Goal: Book appointment/travel/reservation

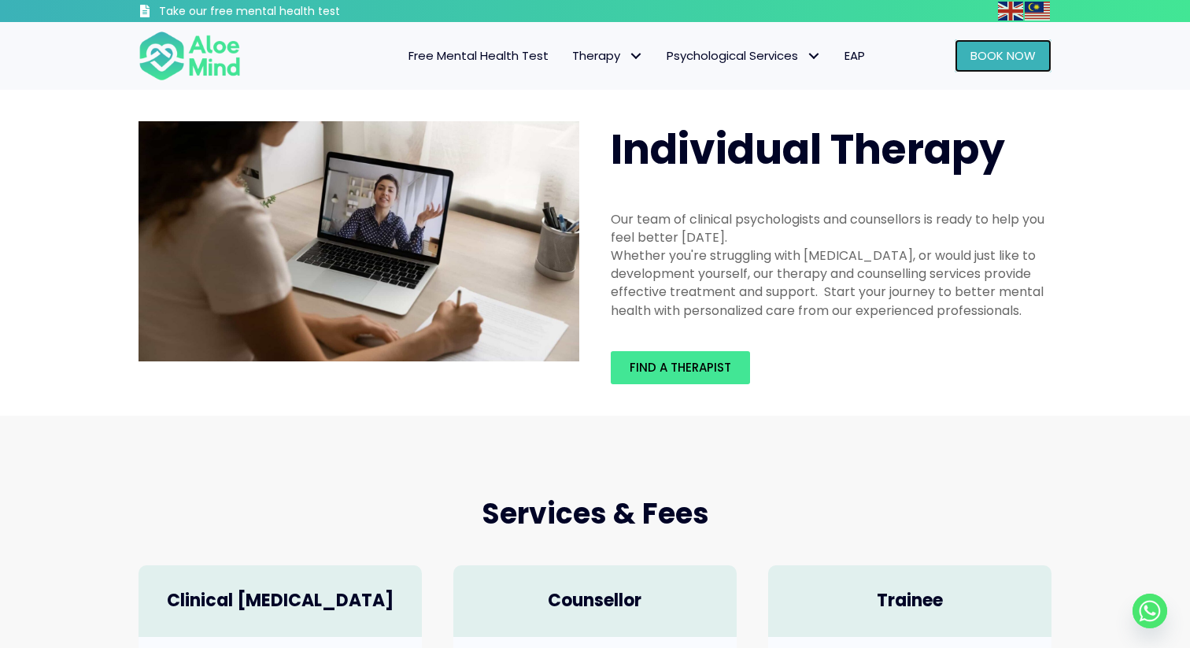
click at [983, 70] on link "Book Now" at bounding box center [1003, 55] width 97 height 33
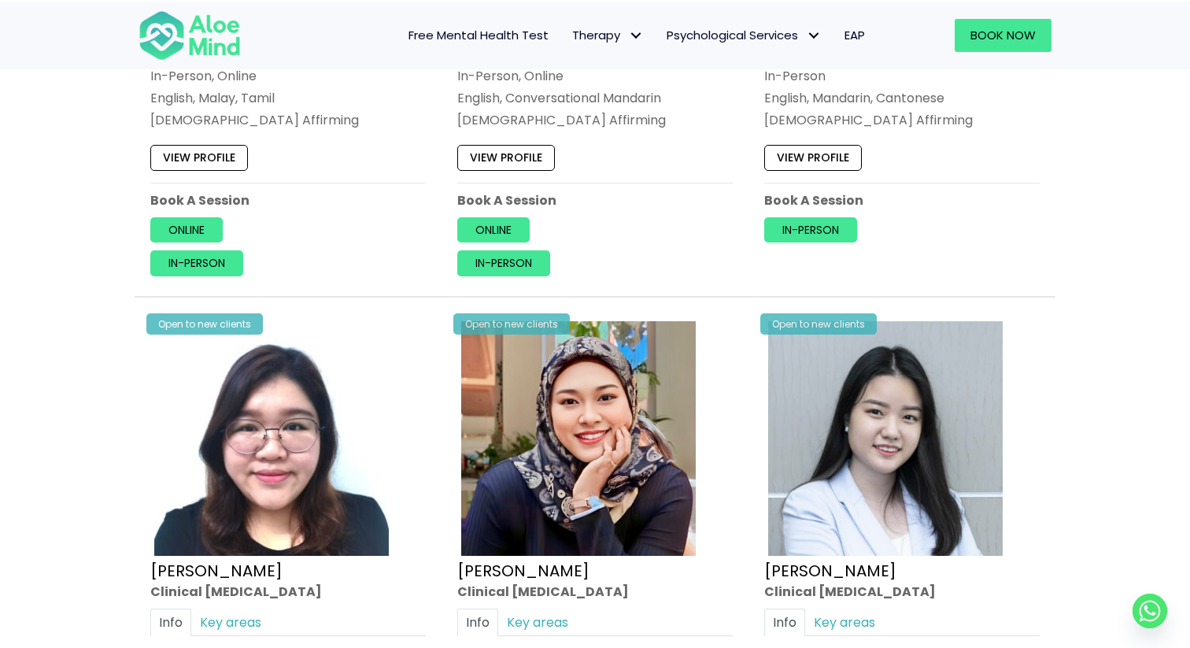
scroll to position [4085, 0]
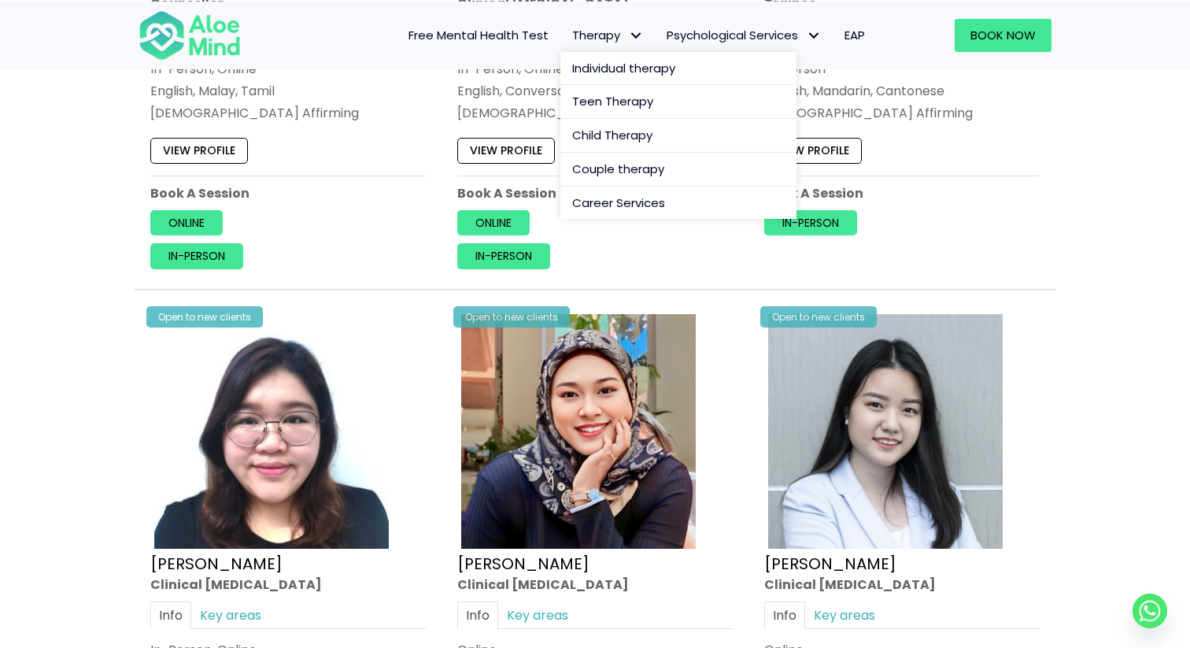
click at [628, 38] on span "Therapy: submenu" at bounding box center [635, 35] width 23 height 23
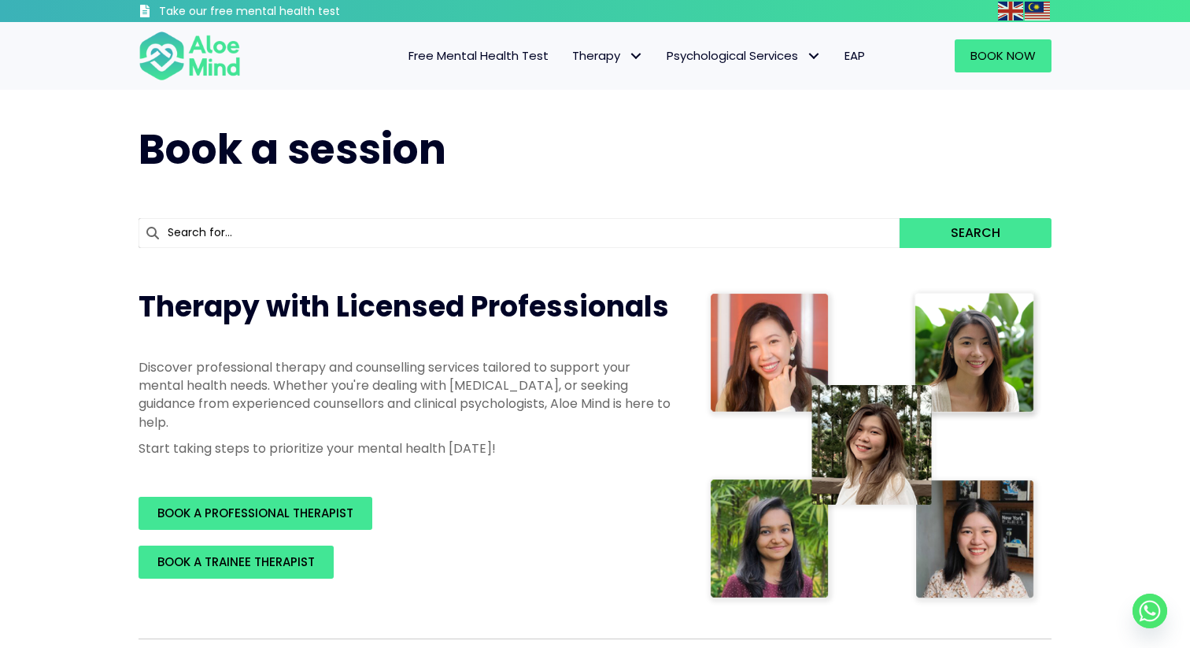
click at [392, 233] on input "text" at bounding box center [519, 233] width 761 height 30
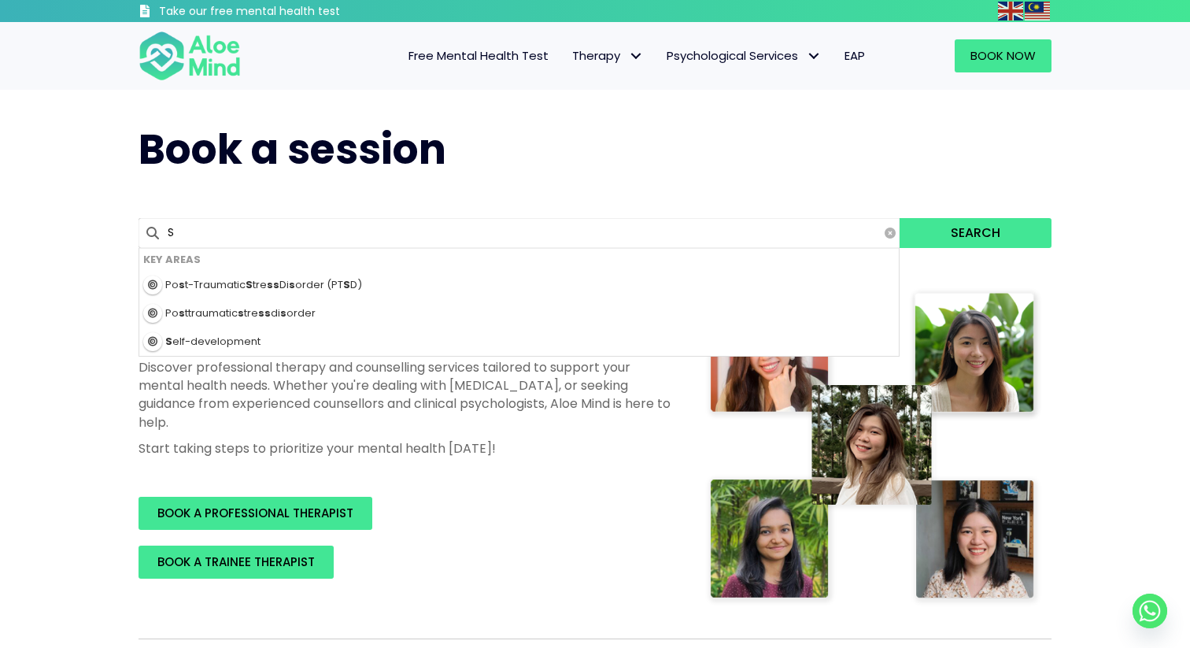
type input "Sh"
type input "Shreas"
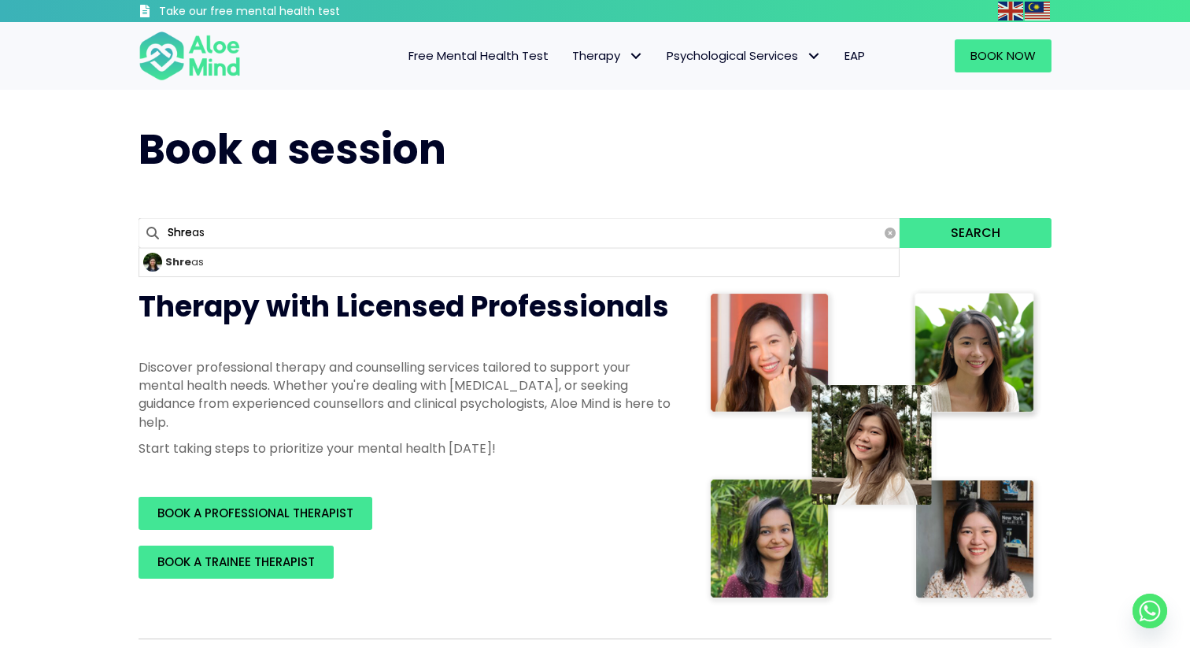
type input "Shrea"
type input "Shreas"
click at [900, 218] on button "Search" at bounding box center [976, 233] width 152 height 30
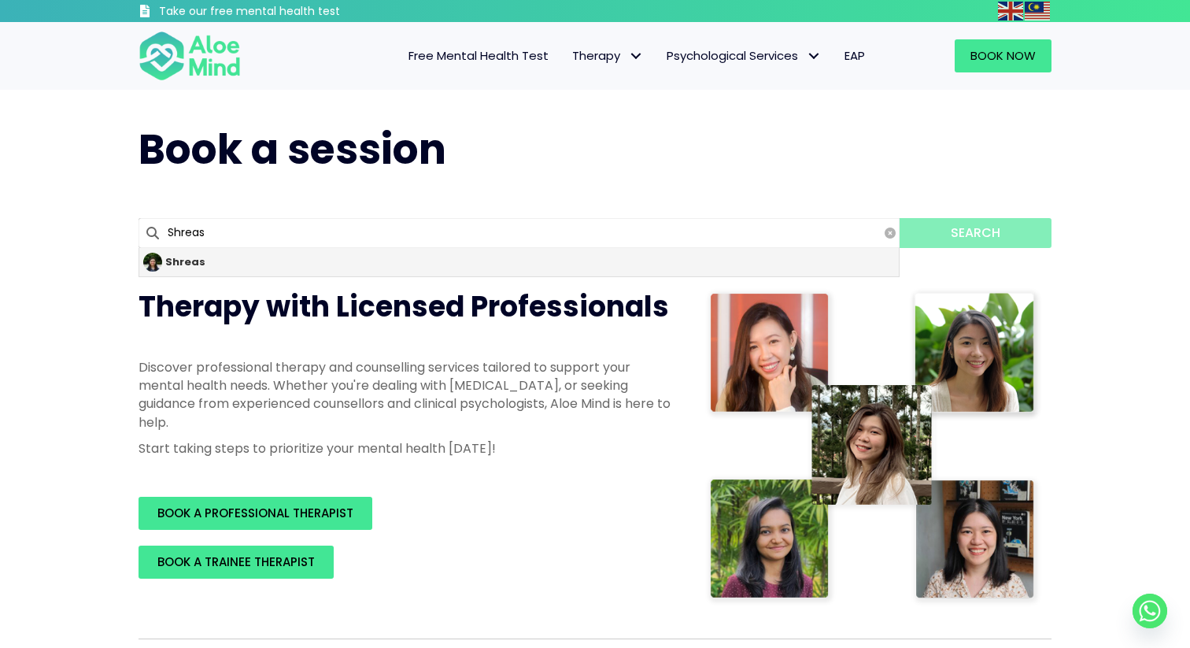
click at [333, 268] on div "Shreas" at bounding box center [519, 262] width 760 height 28
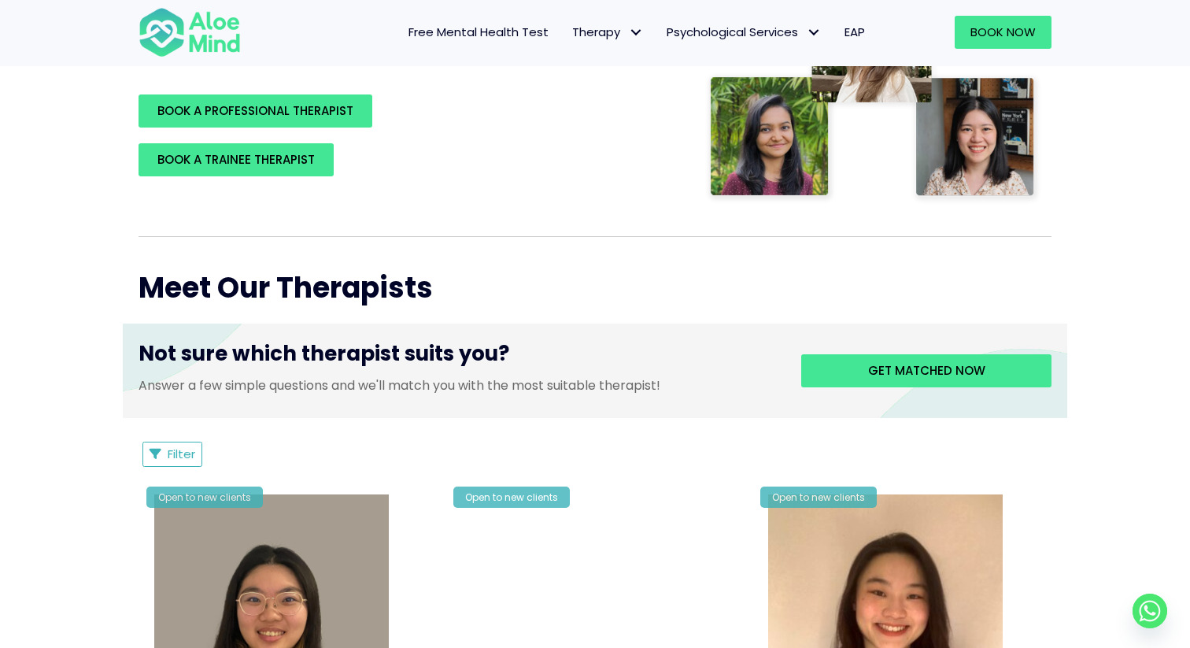
scroll to position [418, 0]
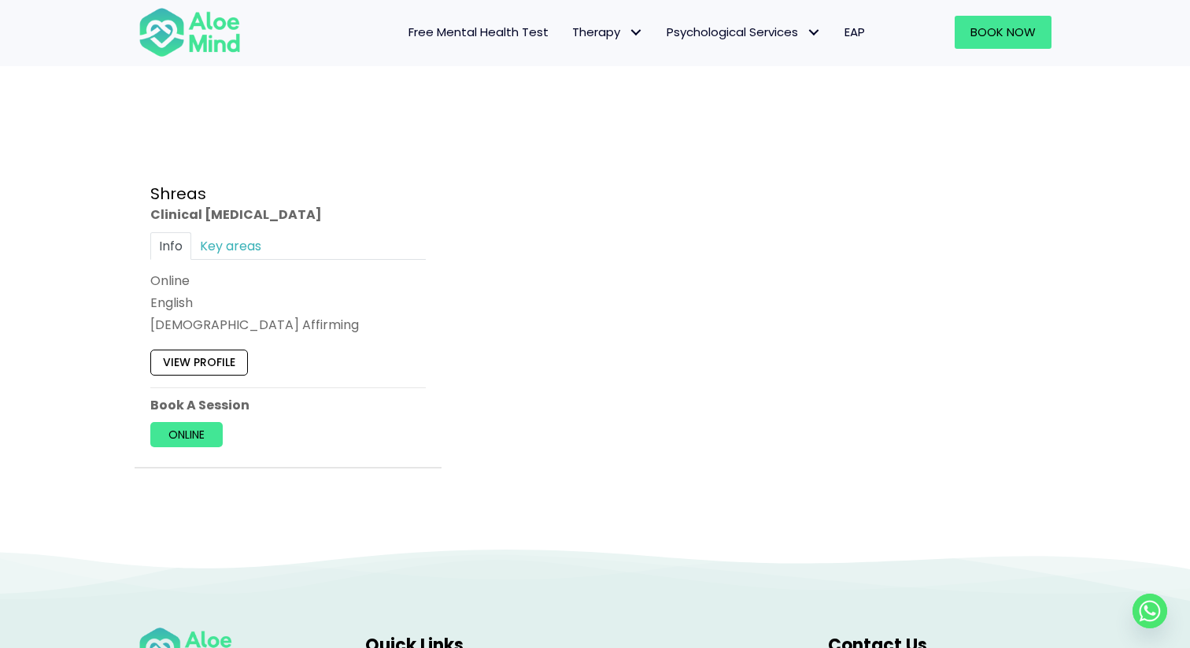
scroll to position [1001, 0]
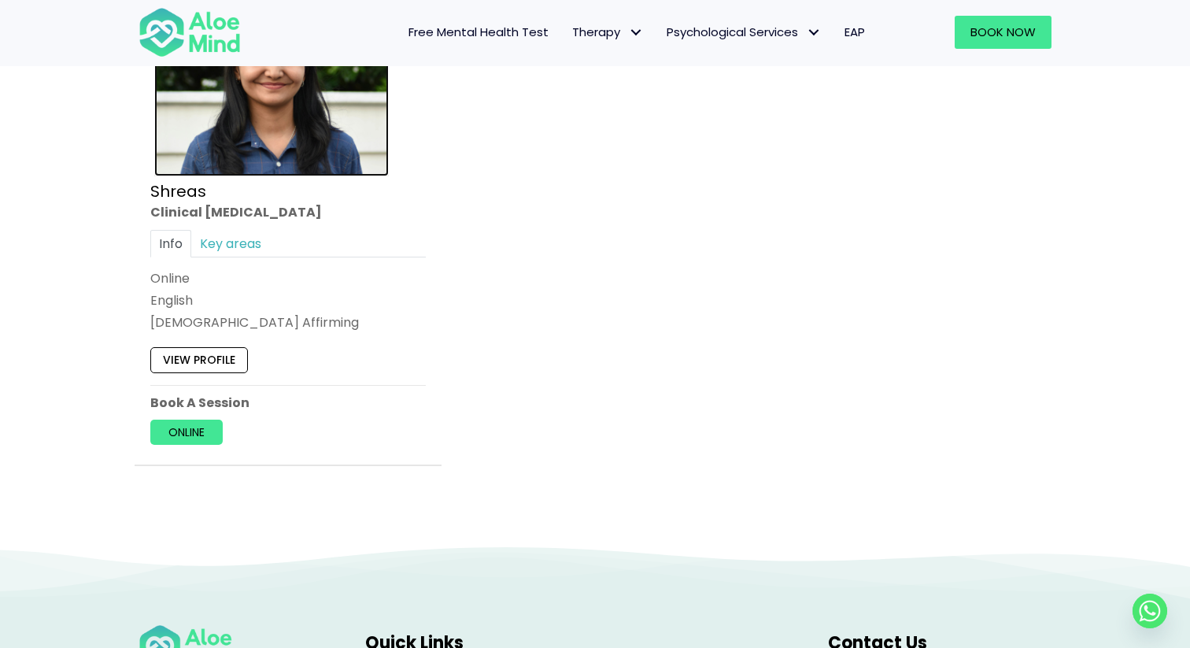
click at [296, 141] on img at bounding box center [271, 63] width 235 height 228
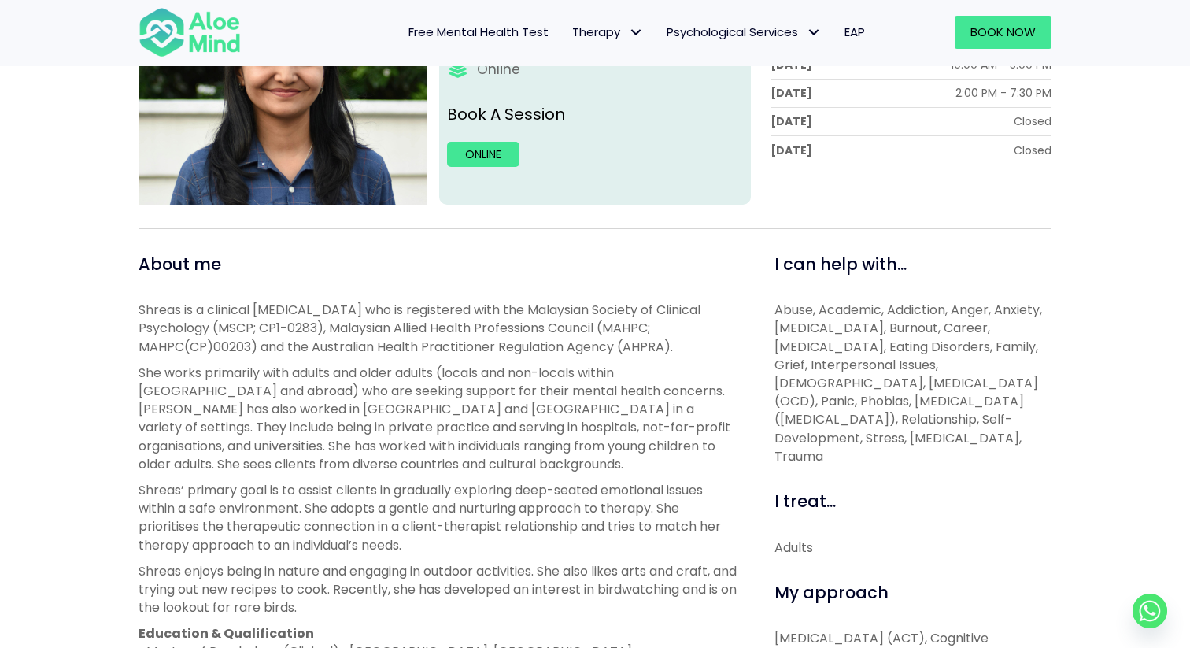
scroll to position [352, 0]
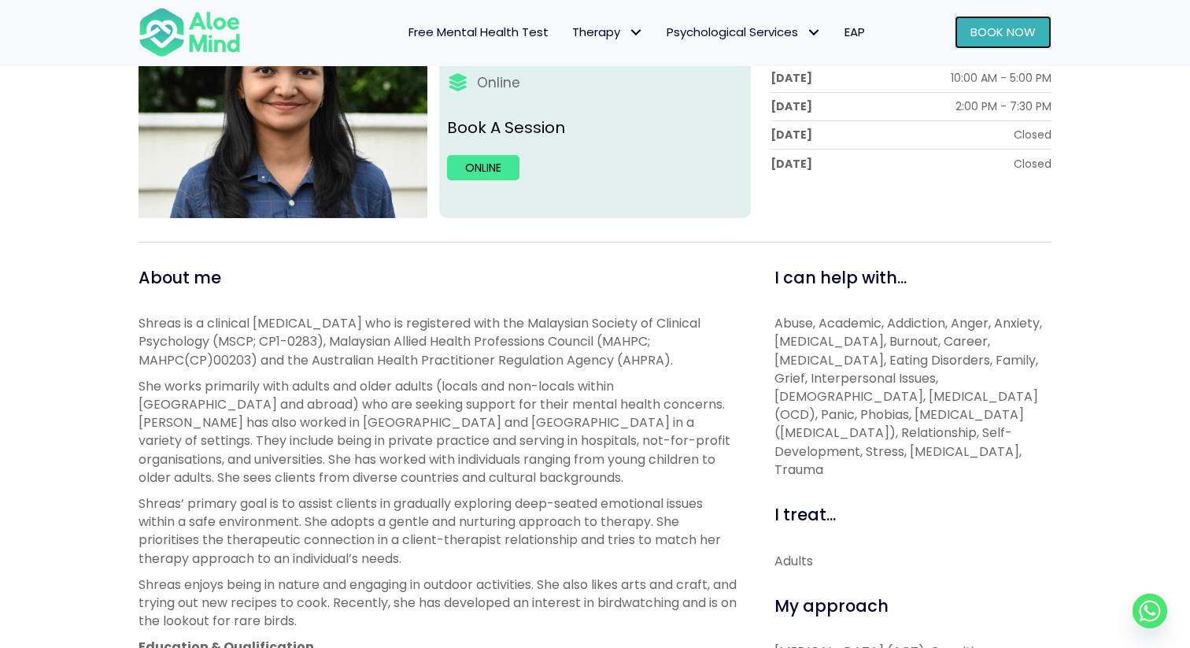
click at [983, 35] on span "Book Now" at bounding box center [1003, 32] width 65 height 17
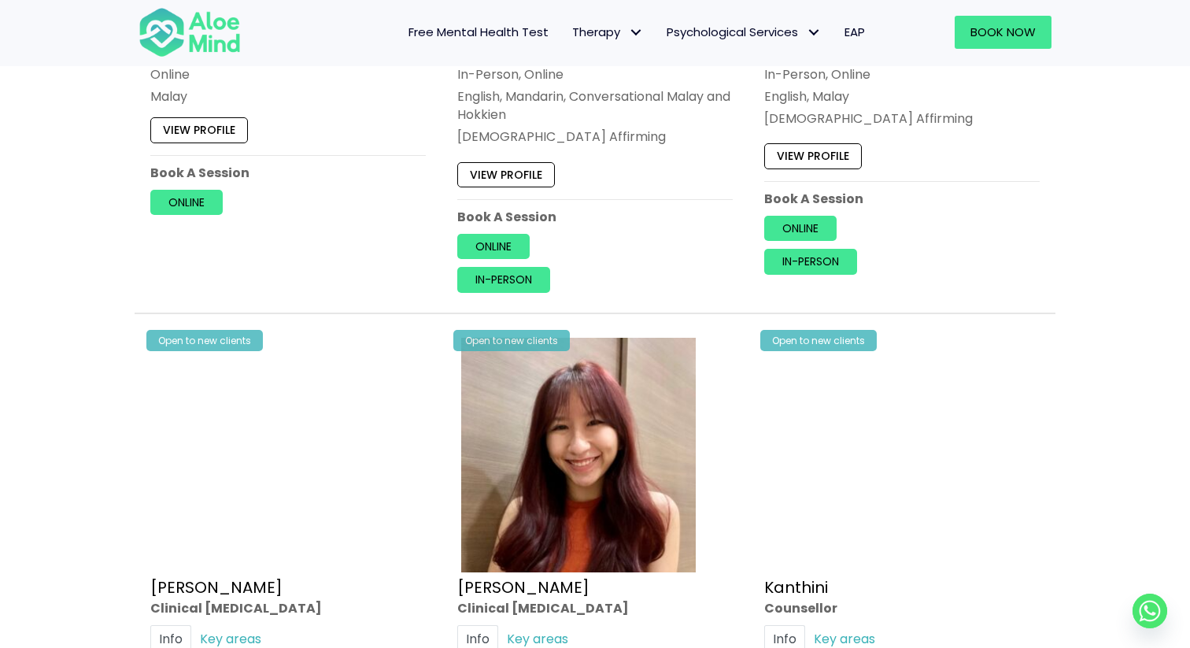
scroll to position [2048, 0]
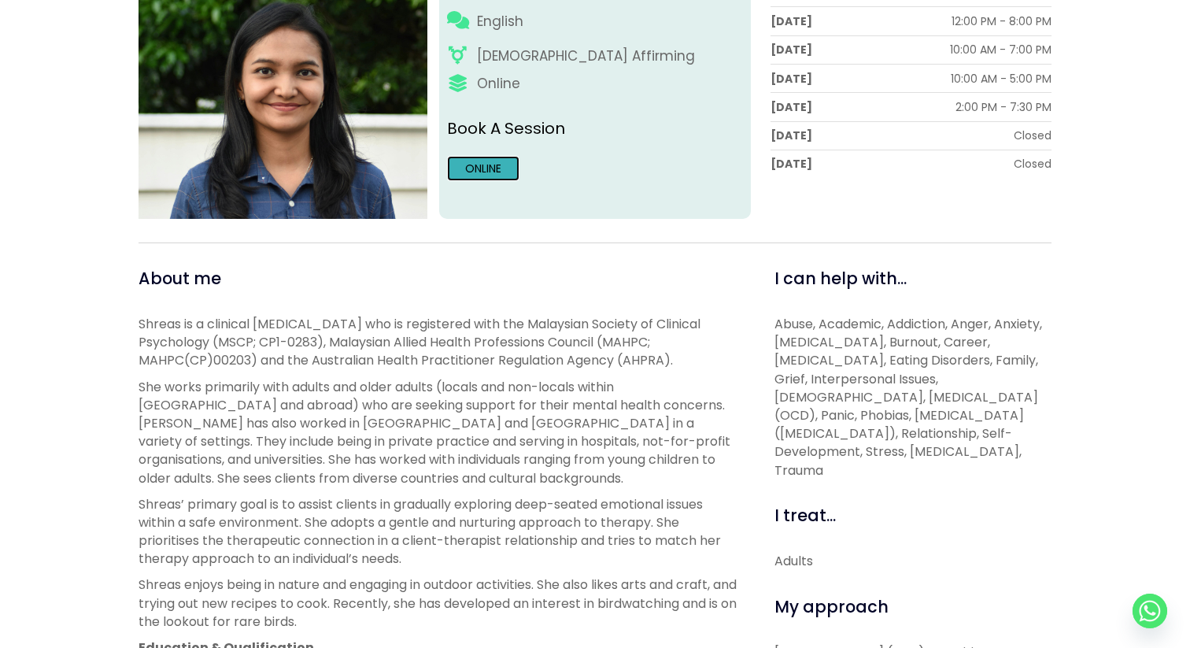
click at [486, 169] on link "Online" at bounding box center [483, 168] width 72 height 25
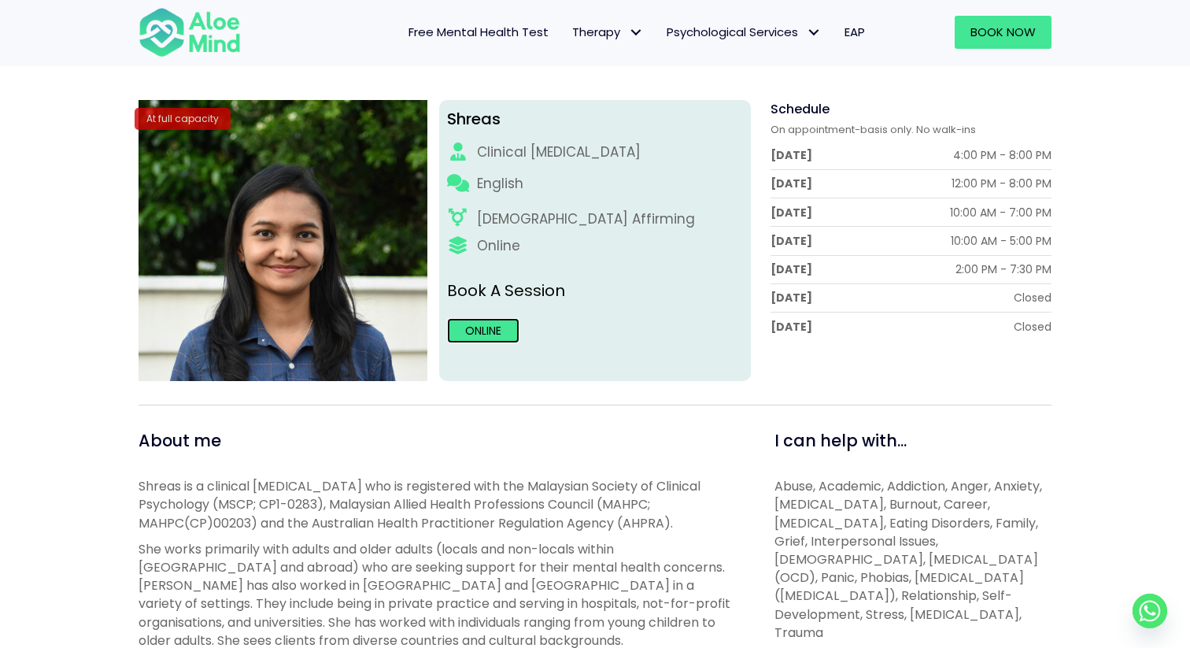
scroll to position [187, 0]
